Goal: Transaction & Acquisition: Book appointment/travel/reservation

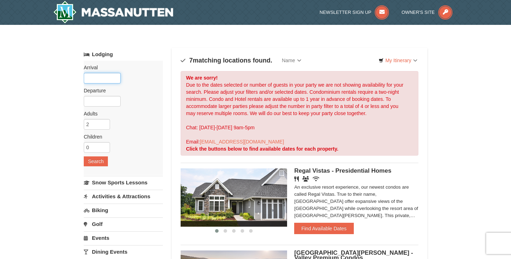
click at [107, 78] on input "text" at bounding box center [102, 78] width 37 height 11
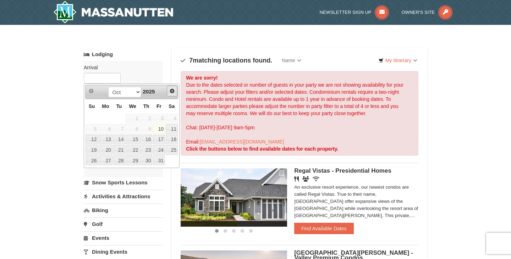
click at [173, 90] on span "Next" at bounding box center [172, 91] width 6 height 6
click at [93, 149] on link "21" at bounding box center [92, 150] width 12 height 10
type input "[DATE]"
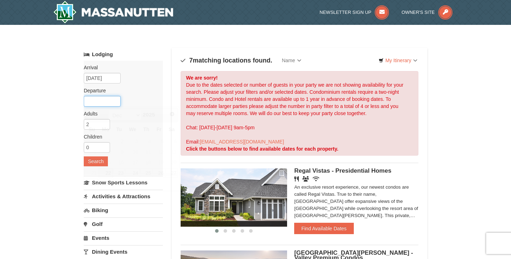
click at [110, 103] on input "text" at bounding box center [102, 101] width 37 height 11
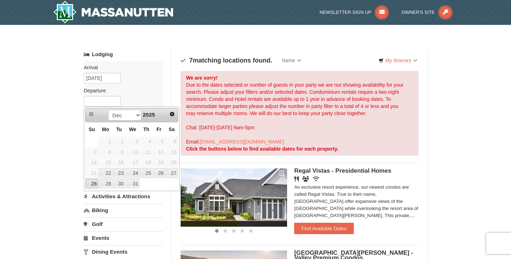
click at [93, 182] on link "28" at bounding box center [92, 184] width 12 height 10
type input "[DATE]"
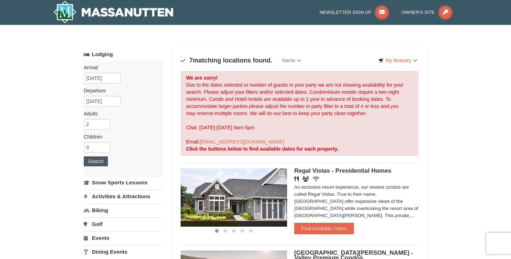
click at [98, 163] on button "Search" at bounding box center [96, 161] width 24 height 10
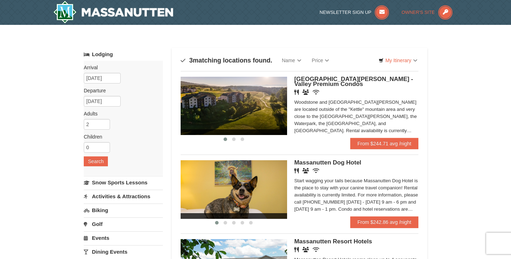
click at [415, 11] on span "Owner's Site" at bounding box center [418, 12] width 33 height 5
